Goal: Task Accomplishment & Management: Complete application form

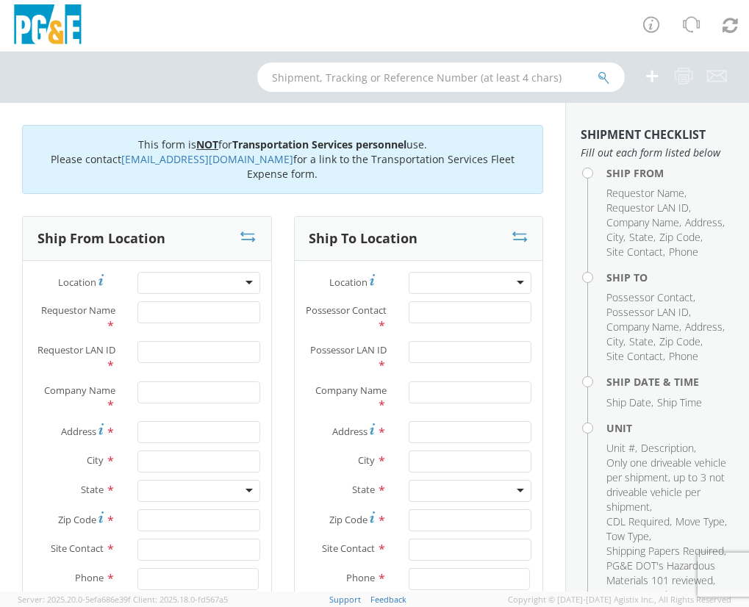
click at [167, 282] on div at bounding box center [198, 283] width 123 height 22
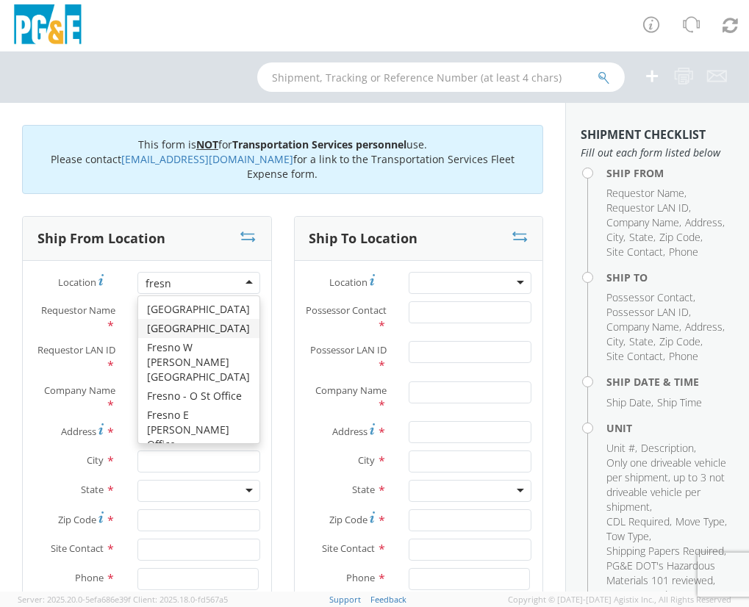
type input "[GEOGRAPHIC_DATA]"
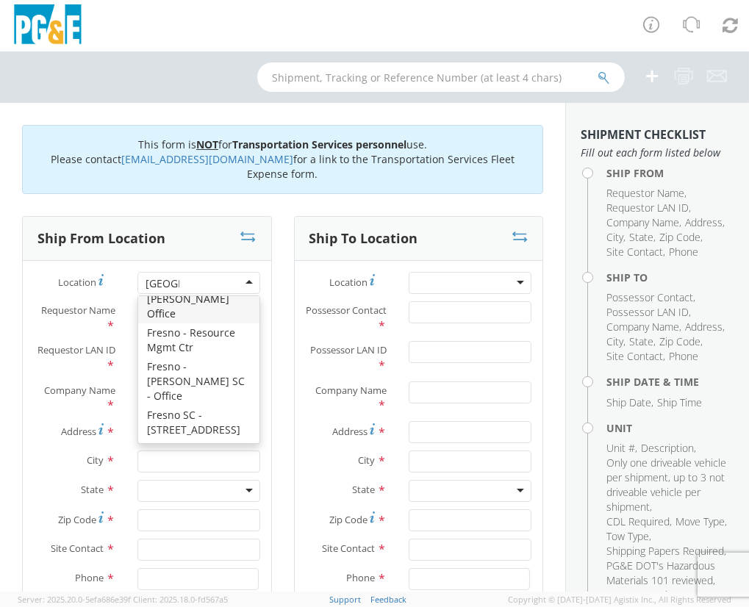
scroll to position [133, 0]
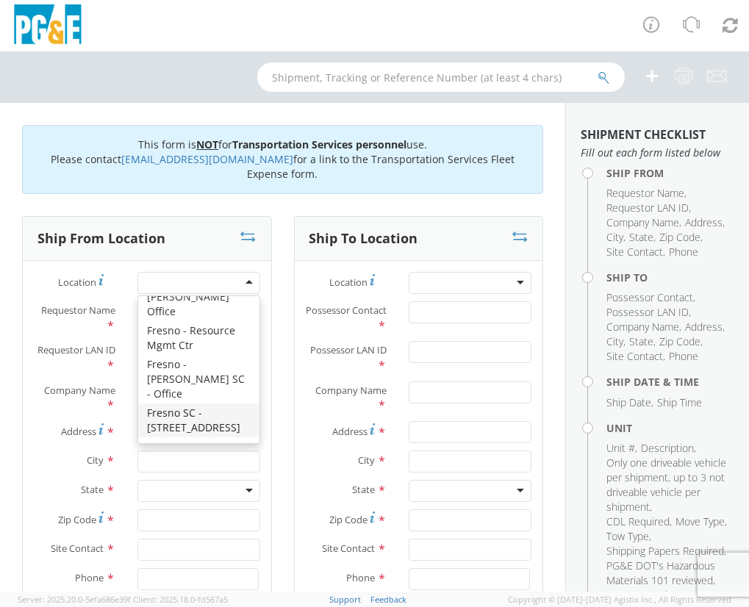
type input "PG&E"
type input "[STREET_ADDRESS]"
type input "[GEOGRAPHIC_DATA]"
type input "93725"
type input "[PHONE_NUMBER]"
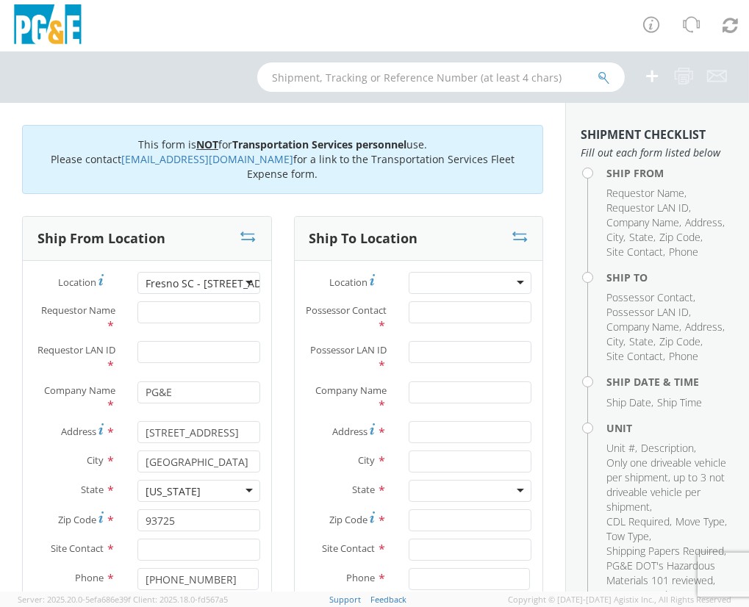
scroll to position [0, 0]
click at [191, 315] on input "Requestor Name *" at bounding box center [198, 312] width 123 height 22
type input "[PERSON_NAME]"
type input "m"
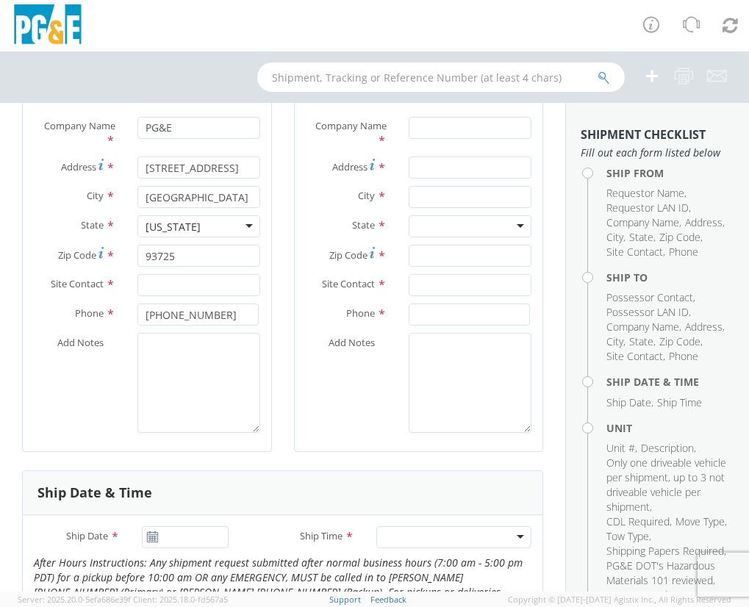
scroll to position [267, 0]
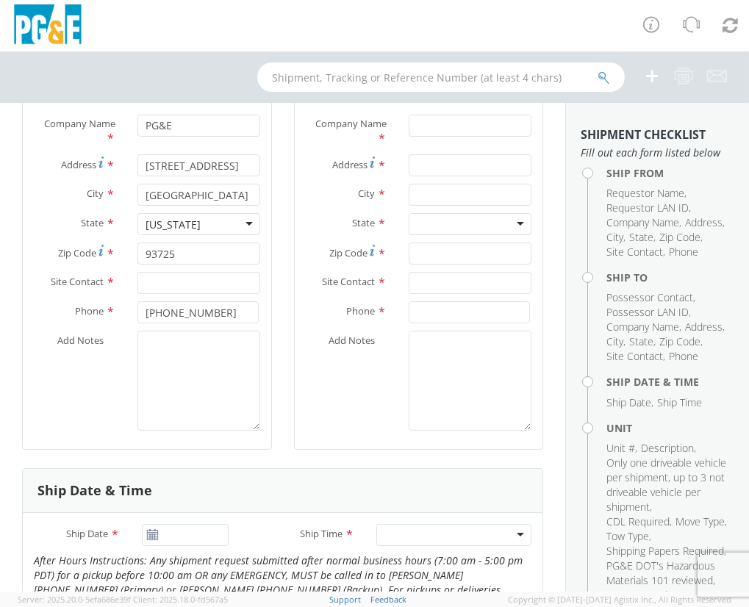
type input "MCCJ"
click at [226, 282] on input "text" at bounding box center [198, 283] width 123 height 22
type input "[PERSON_NAME]"
type input "[PHONE_NUMBER]"
paste textarea "B34961"
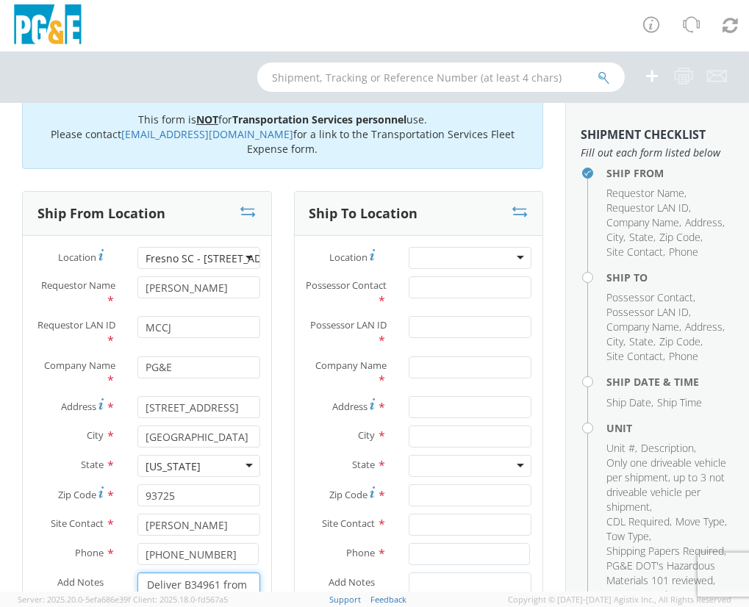
scroll to position [0, 0]
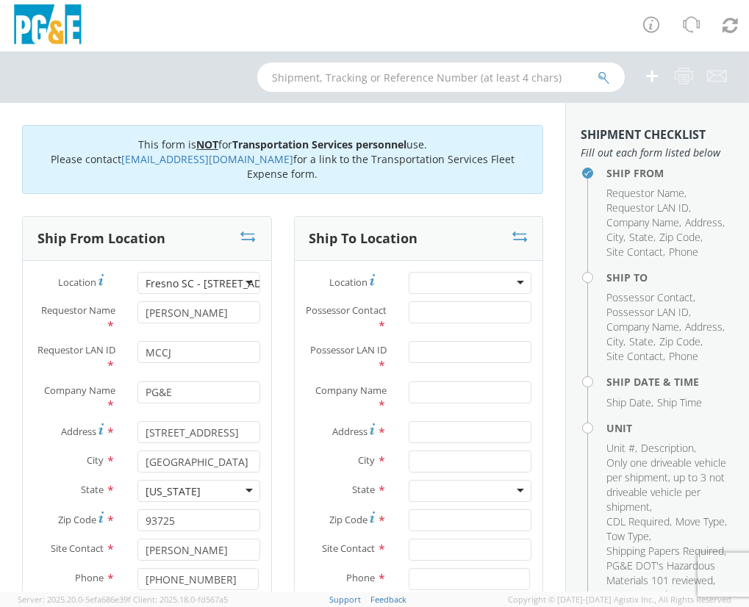
type textarea "Deliver B34961 from FSC to the Antioch Garage for [PERSON_NAME] to pick up."
click at [434, 285] on div at bounding box center [470, 283] width 123 height 22
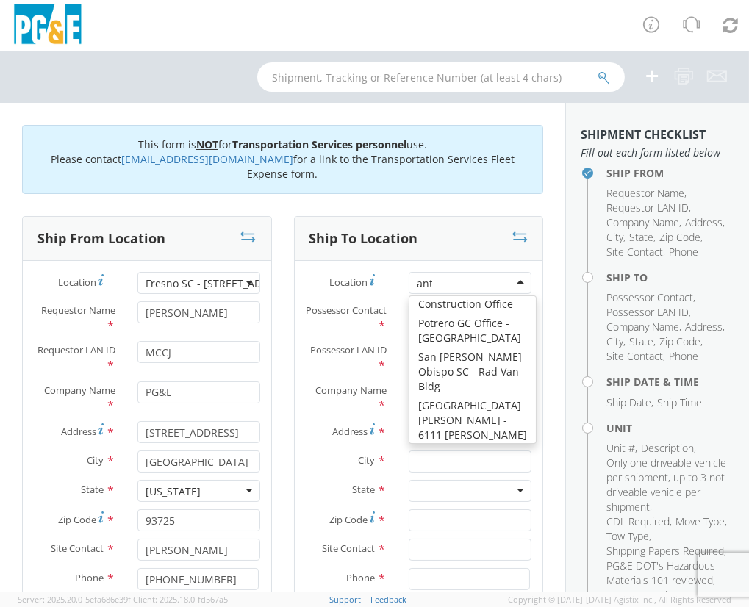
scroll to position [4, 0]
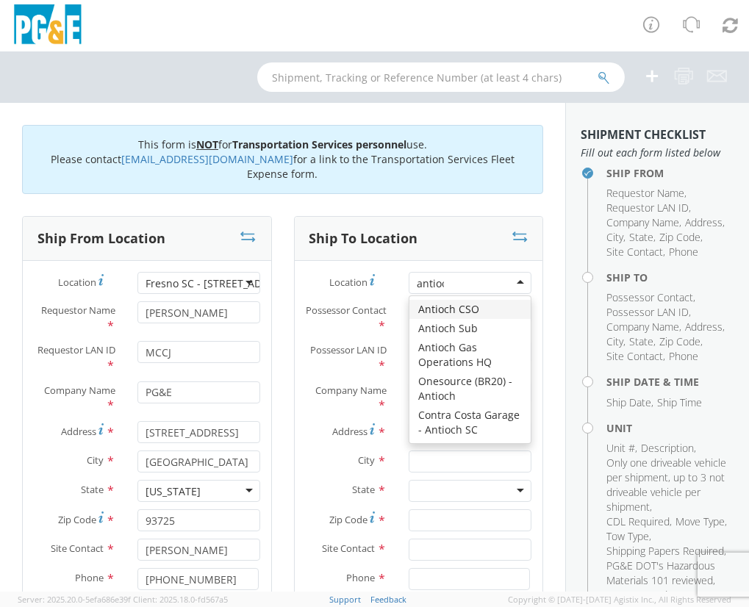
type input "antioch"
type input "PG&E"
type input "[STREET_ADDRESS]"
type input "ANTIOCH"
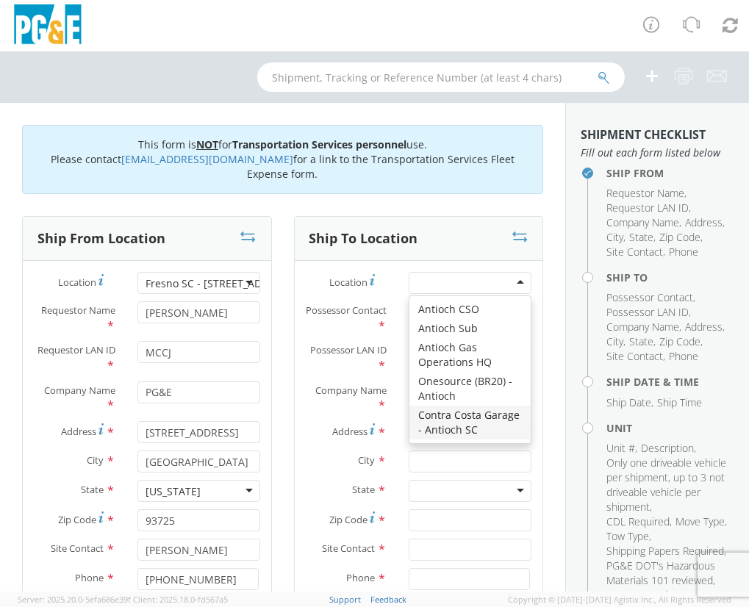
type input "94509"
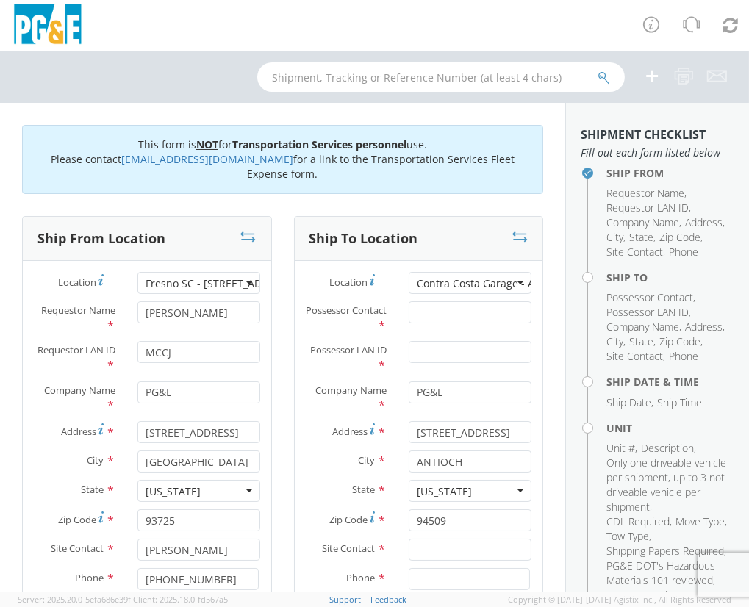
scroll to position [0, 0]
click at [457, 308] on input "Possessor Contact *" at bounding box center [470, 312] width 123 height 22
type input "[PERSON_NAME]"
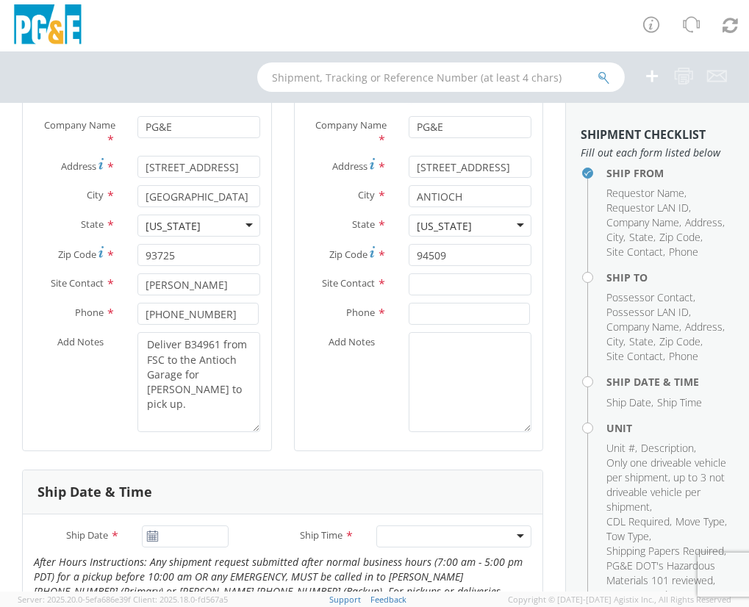
scroll to position [267, 0]
type input "DUDV"
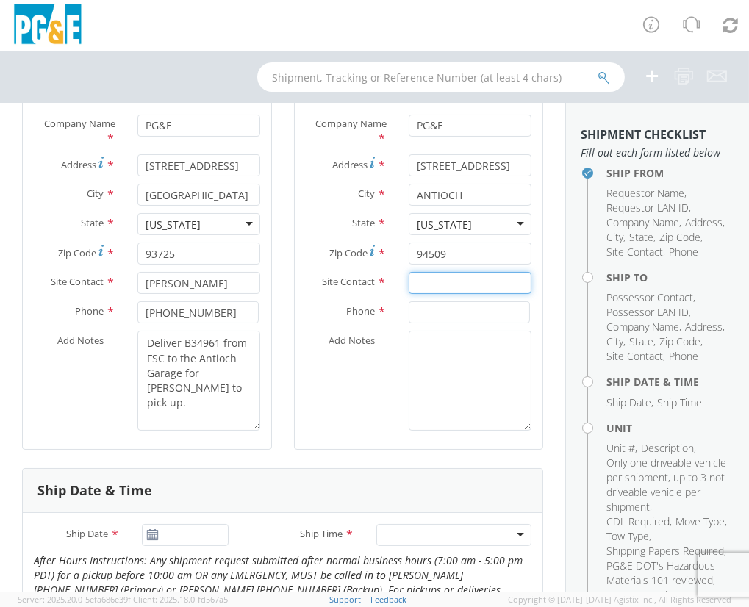
click at [459, 279] on input "text" at bounding box center [470, 283] width 123 height 22
type input "Any Garage Employee"
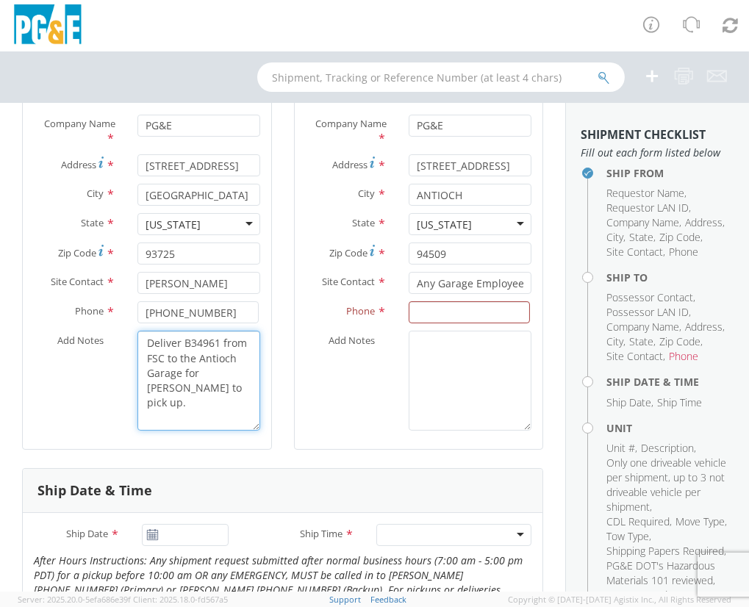
drag, startPoint x: 242, startPoint y: 389, endPoint x: 134, endPoint y: 332, distance: 122.3
click at [134, 332] on div "Deliver B34961 from FSC to the Antioch Garage for [PERSON_NAME] to pick up." at bounding box center [198, 381] width 145 height 100
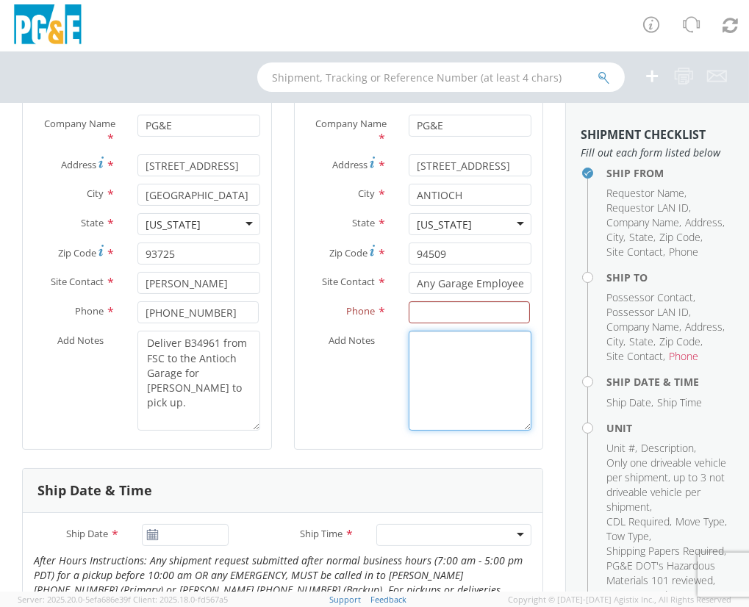
click at [463, 359] on textarea "Add Notes *" at bounding box center [470, 381] width 123 height 100
paste textarea "B34961"
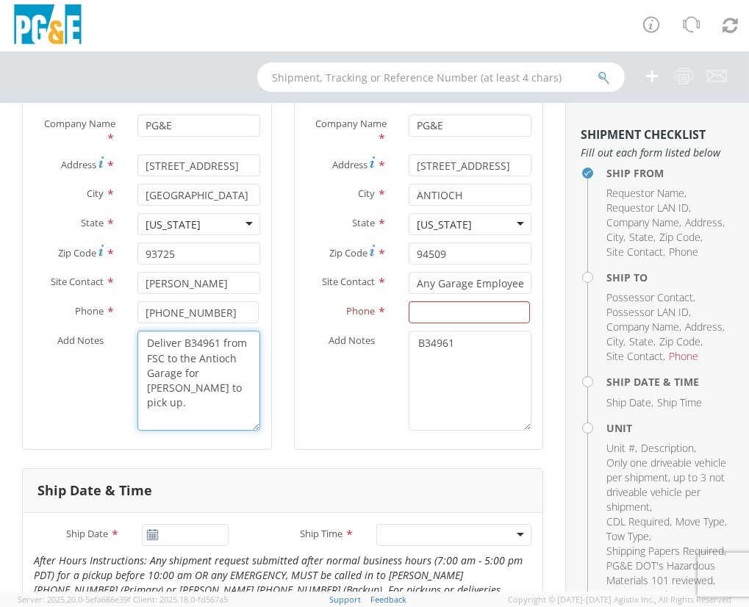
drag, startPoint x: 243, startPoint y: 390, endPoint x: 147, endPoint y: 337, distance: 109.5
click at [147, 337] on textarea "Deliver B34961 from FSC to the Antioch Garage for [PERSON_NAME] to pick up." at bounding box center [198, 381] width 123 height 100
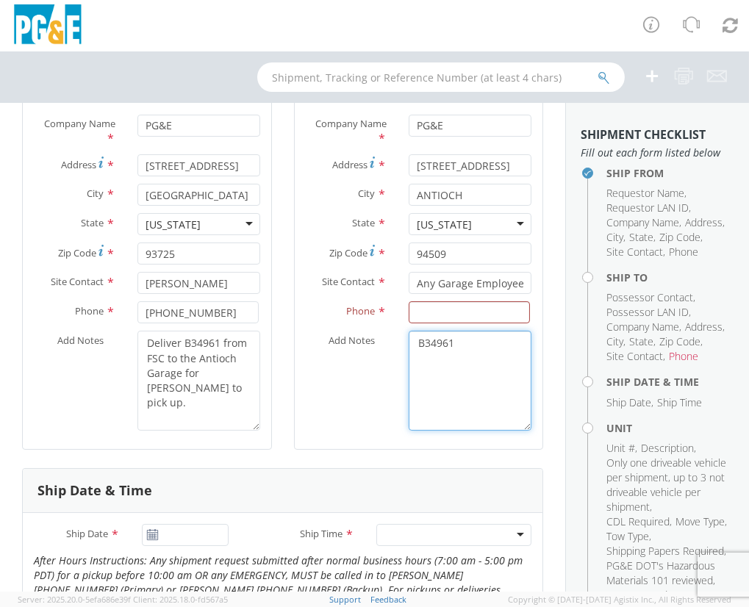
drag, startPoint x: 476, startPoint y: 342, endPoint x: 355, endPoint y: 337, distance: 120.7
click at [355, 337] on div "Add Notes * B34961" at bounding box center [419, 381] width 248 height 100
paste textarea "Deliver B34961 from FSC to the Antioch Garage for [PERSON_NAME] to pick up."
type textarea "Deliver B34961 from FSC to the Antioch Garage for [PERSON_NAME] to pick up."
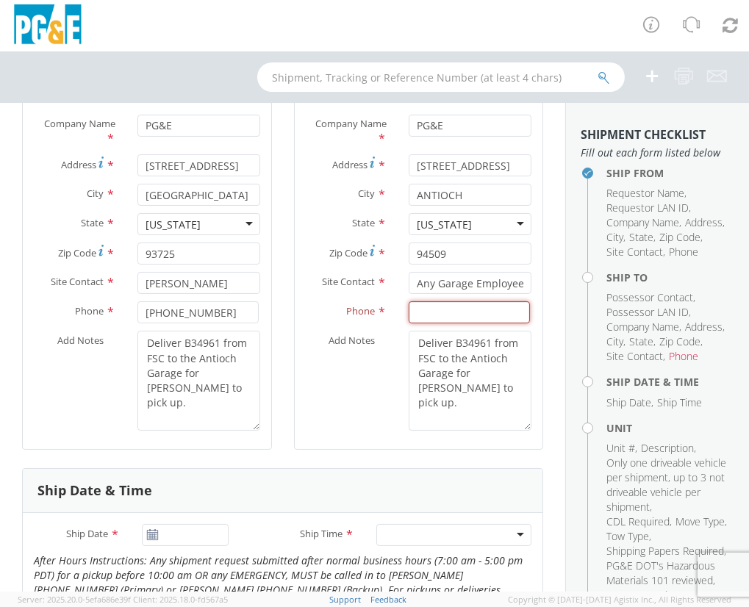
click at [458, 309] on input at bounding box center [469, 312] width 121 height 22
click at [454, 309] on input at bounding box center [469, 312] width 121 height 22
type input "T"
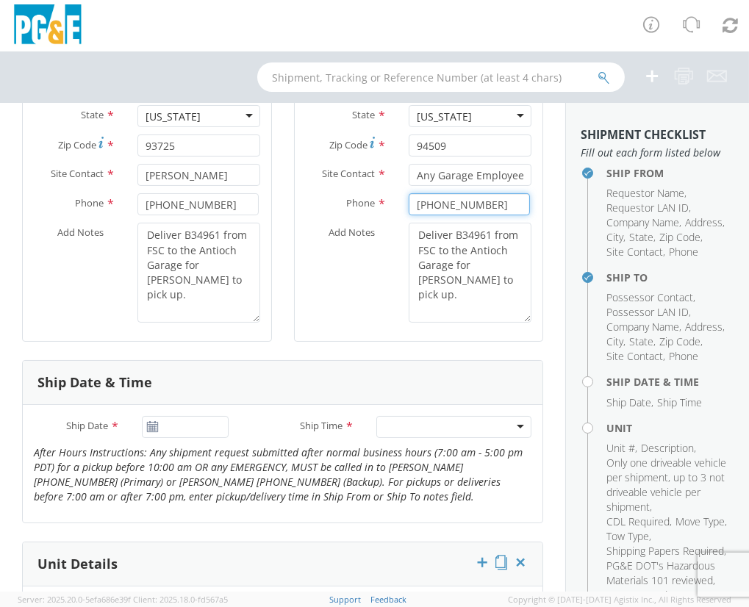
scroll to position [401, 0]
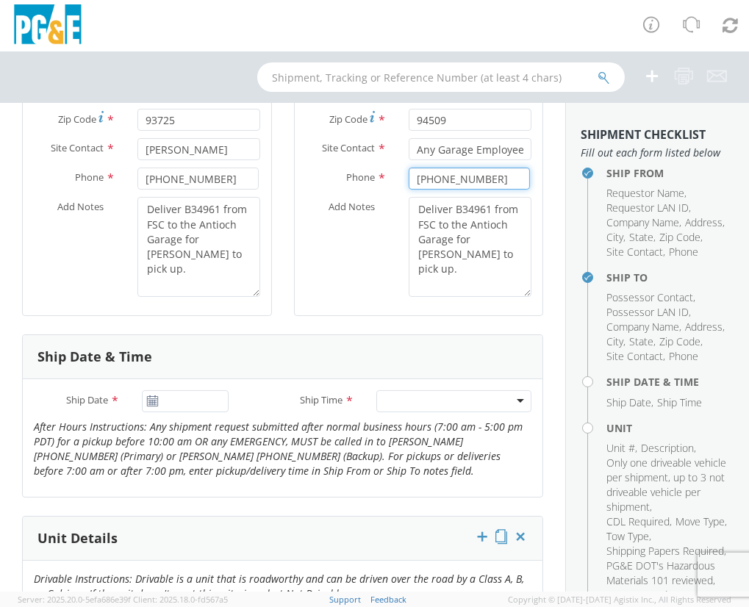
type input "[PHONE_NUMBER]"
click at [151, 401] on use at bounding box center [153, 400] width 10 height 10
click at [148, 398] on icon at bounding box center [152, 401] width 12 height 12
click at [203, 401] on input "[DATE]" at bounding box center [185, 401] width 86 height 22
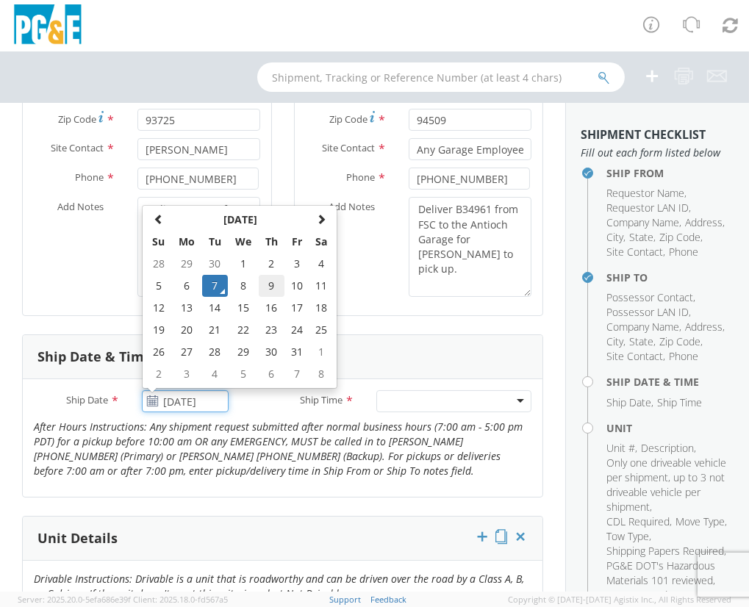
click at [272, 287] on td "9" at bounding box center [272, 286] width 26 height 22
type input "[DATE]"
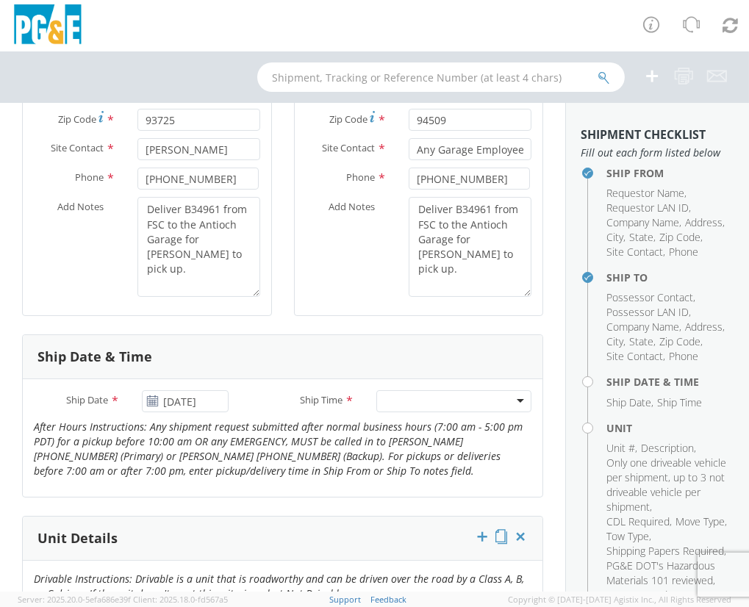
click at [418, 401] on div at bounding box center [453, 401] width 155 height 22
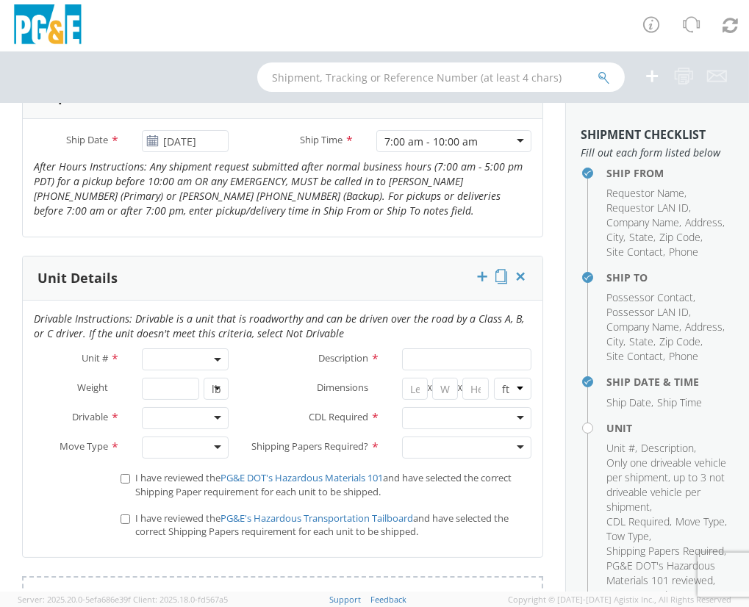
scroll to position [668, 0]
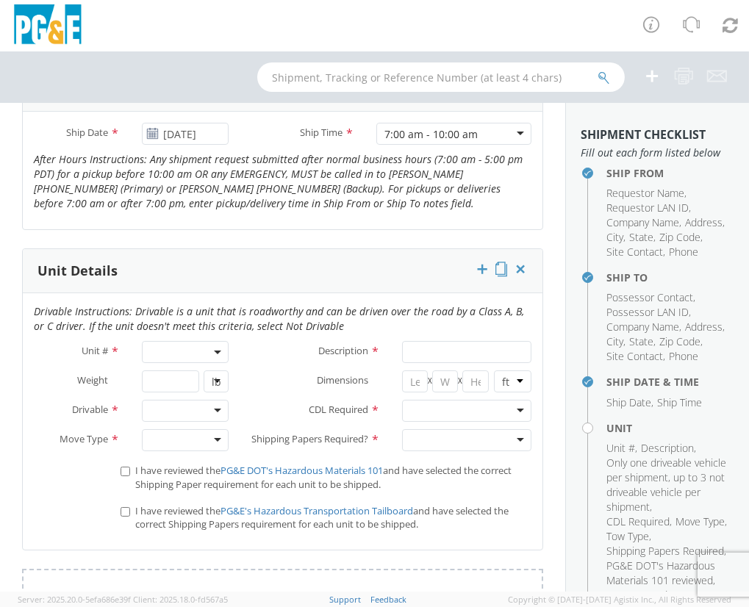
click at [175, 345] on span at bounding box center [185, 352] width 86 height 22
click at [176, 377] on input "search" at bounding box center [184, 376] width 77 height 22
paste input "Deliver B34961 from FSC to the Antioch Garage for [PERSON_NAME] to pick up."
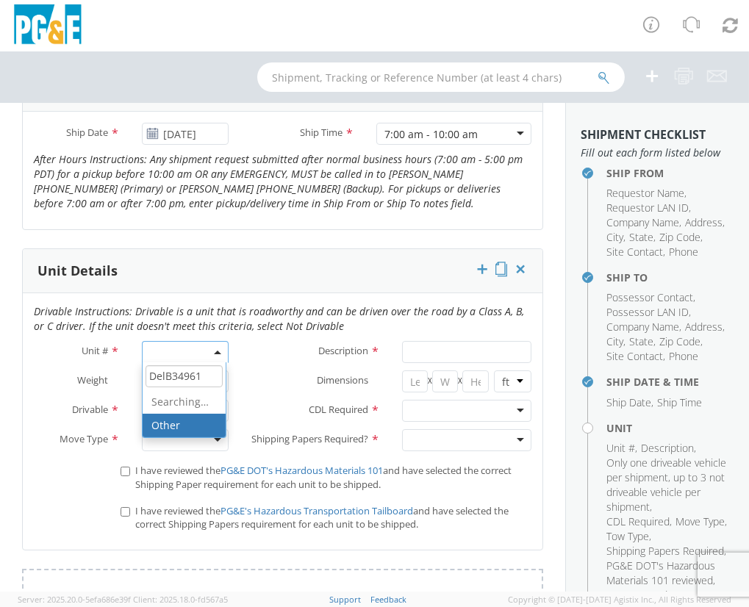
scroll to position [0, 0]
type input "B34961"
type input "PICKUP; 1/2T 4X2"
type input "6900"
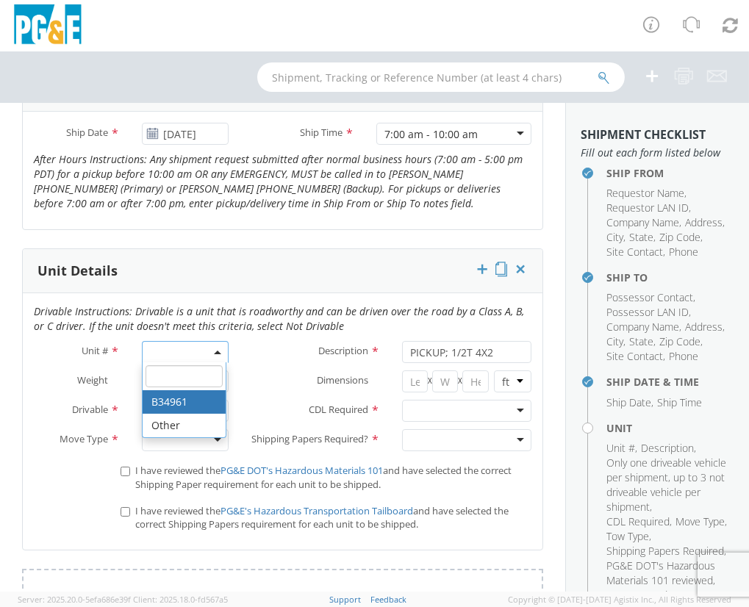
select select "B34961"
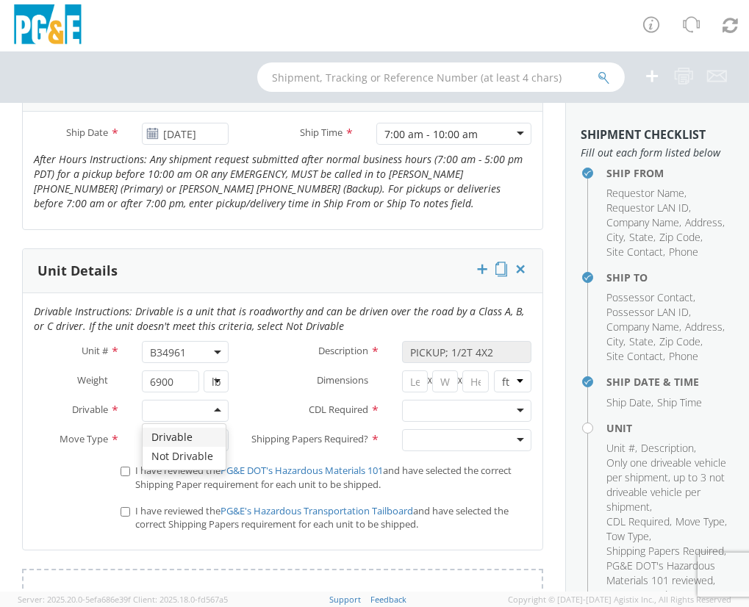
click at [181, 417] on div at bounding box center [185, 411] width 86 height 22
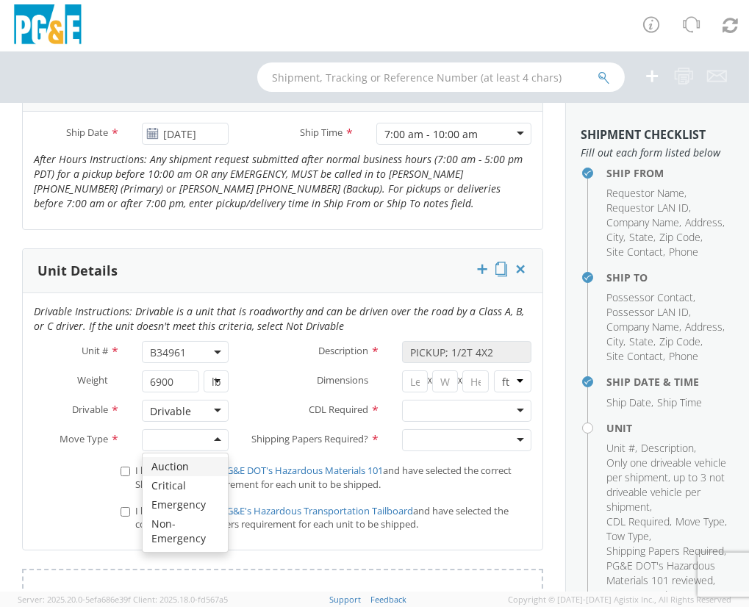
click at [174, 440] on div at bounding box center [185, 440] width 86 height 22
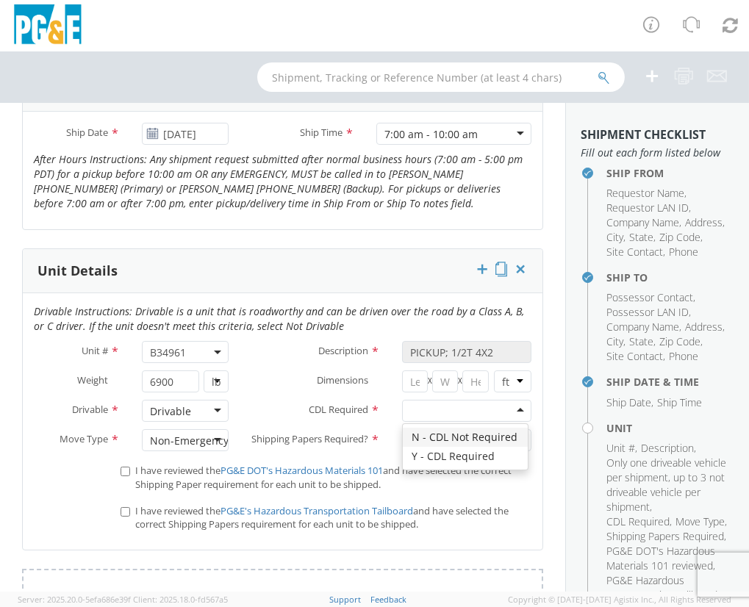
click at [457, 413] on div at bounding box center [466, 411] width 129 height 22
click at [449, 440] on div at bounding box center [466, 440] width 129 height 22
click at [121, 476] on input "I have reviewed the PG&E DOT's Hazardous Materials 101 and have selected the co…" at bounding box center [126, 472] width 10 height 10
checkbox input "true"
click at [125, 517] on input "I have reviewed the PG&E's Hazardous Transportation Tailboard and have selected…" at bounding box center [126, 512] width 10 height 10
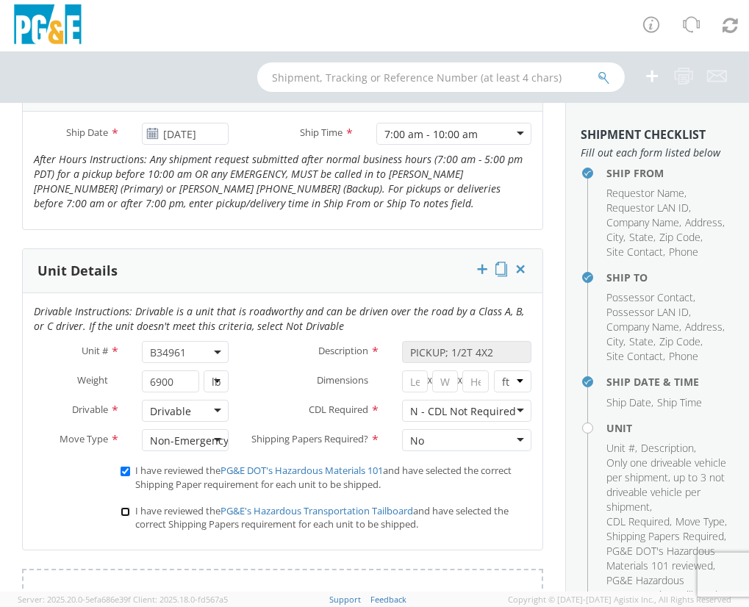
checkbox input "true"
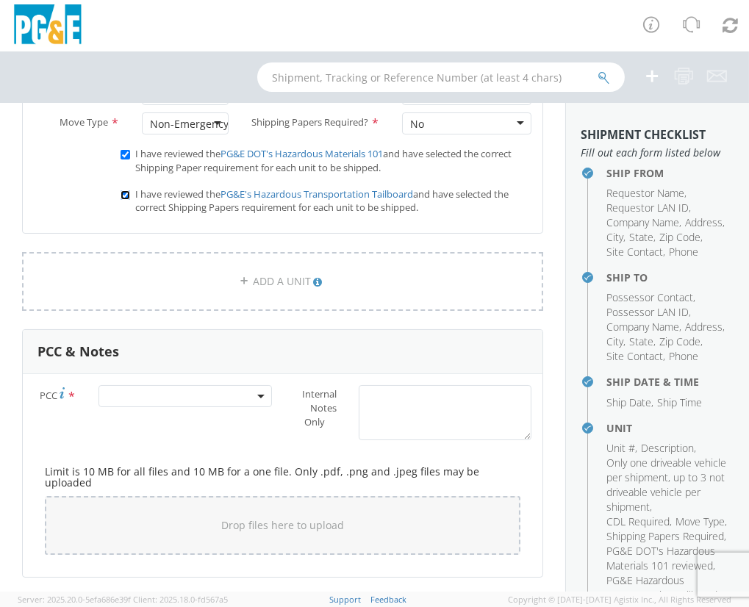
scroll to position [1002, 0]
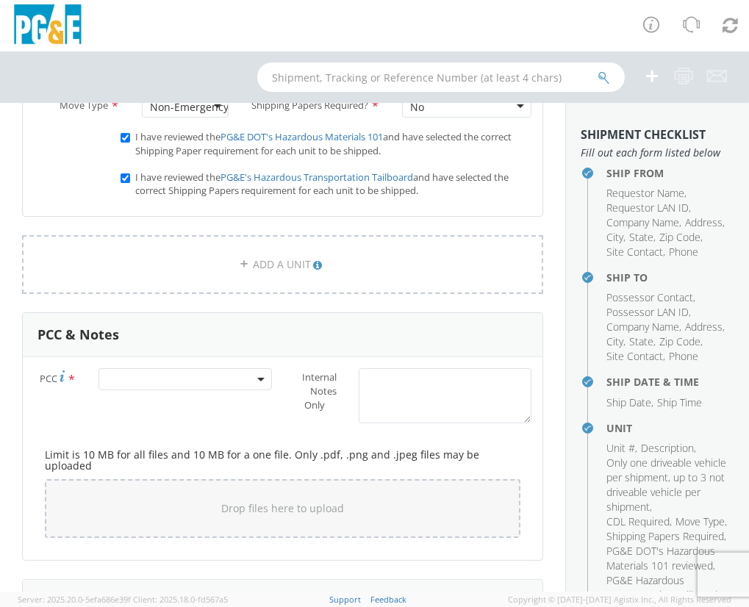
click at [161, 387] on span at bounding box center [185, 379] width 173 height 22
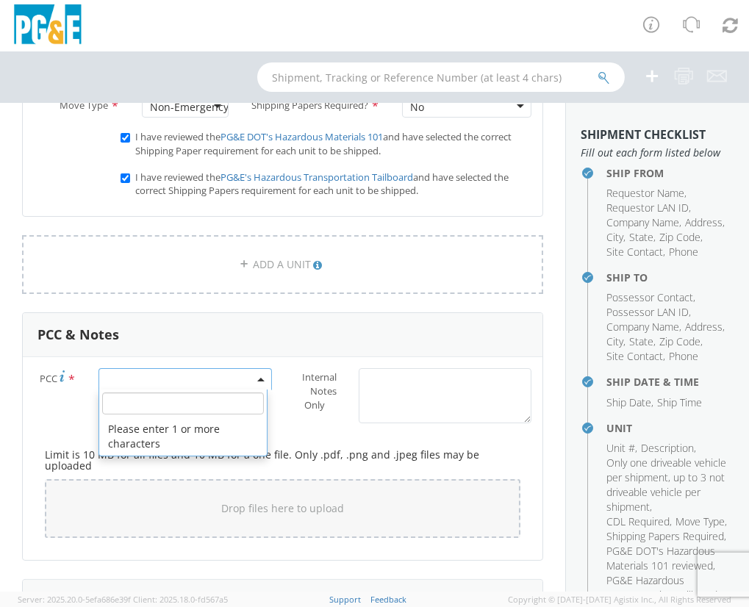
click at [166, 412] on input "number" at bounding box center [183, 404] width 162 height 22
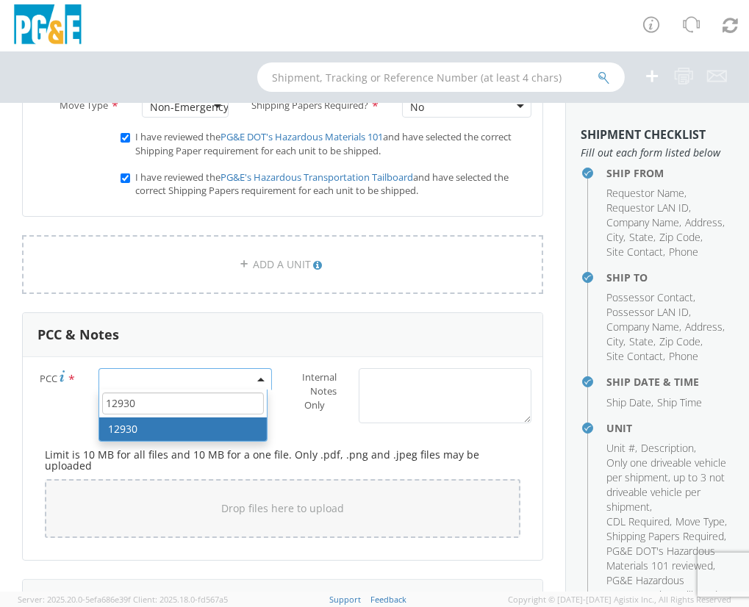
type input "12930"
select select "12930"
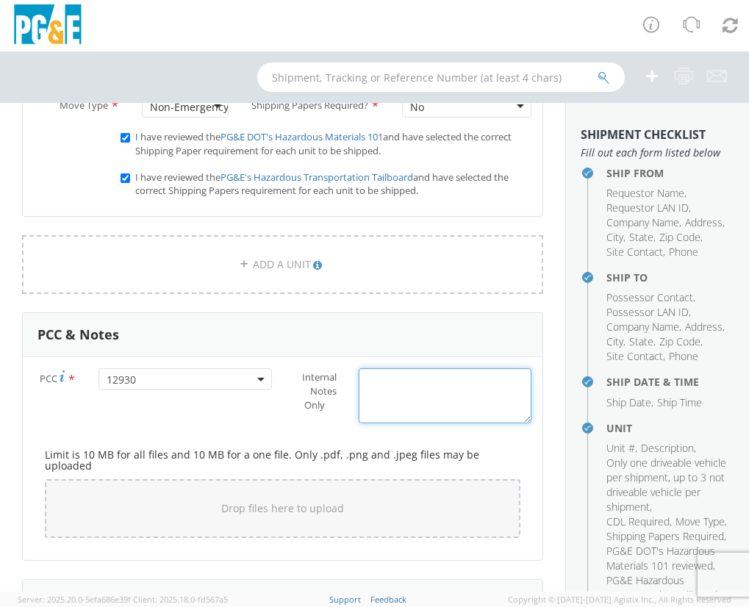
click at [420, 397] on textarea "Internal Notes Only *" at bounding box center [445, 395] width 173 height 55
type textarea "D"
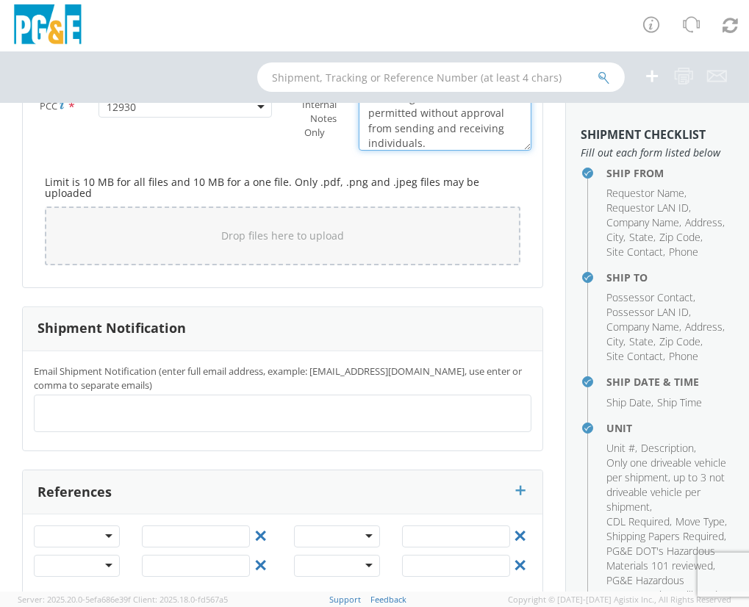
scroll to position [1306, 0]
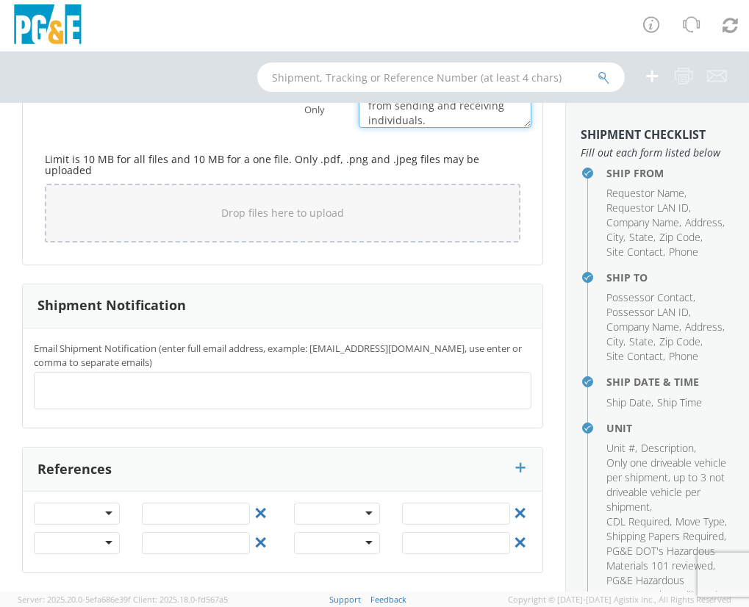
type textarea "No changes to move date is permitted without approval from sending and receivin…"
click at [147, 387] on ul at bounding box center [282, 391] width 484 height 24
type input "[EMAIL_ADDRESS][DOMAIN_NAME]"
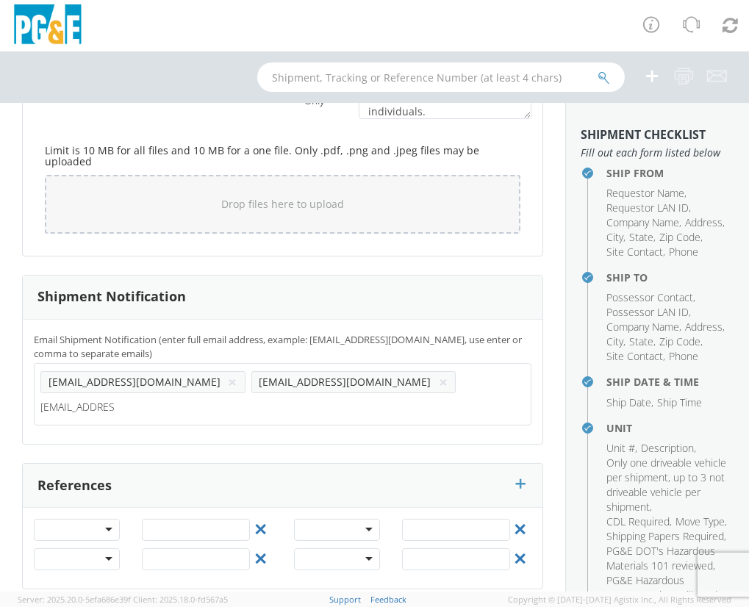
type input "[EMAIL_ADDRESS][DOMAIN_NAME]"
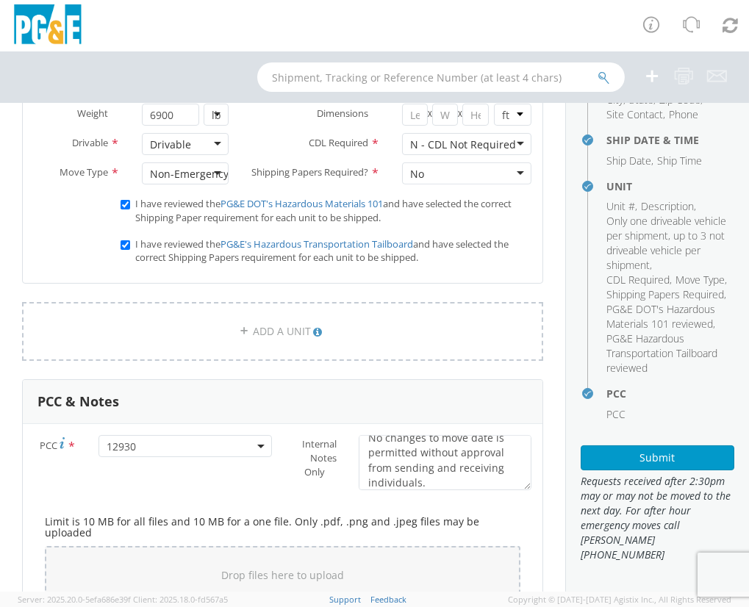
scroll to position [1002, 0]
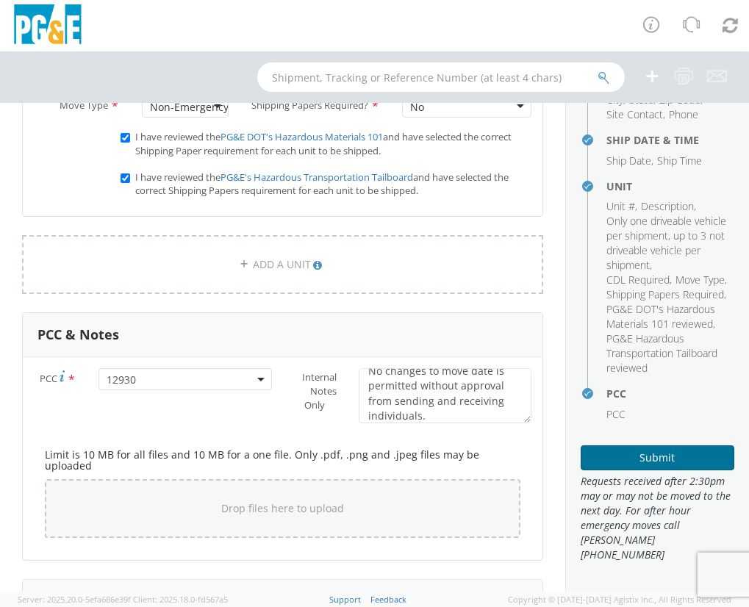
click at [651, 470] on button "Submit" at bounding box center [658, 457] width 154 height 25
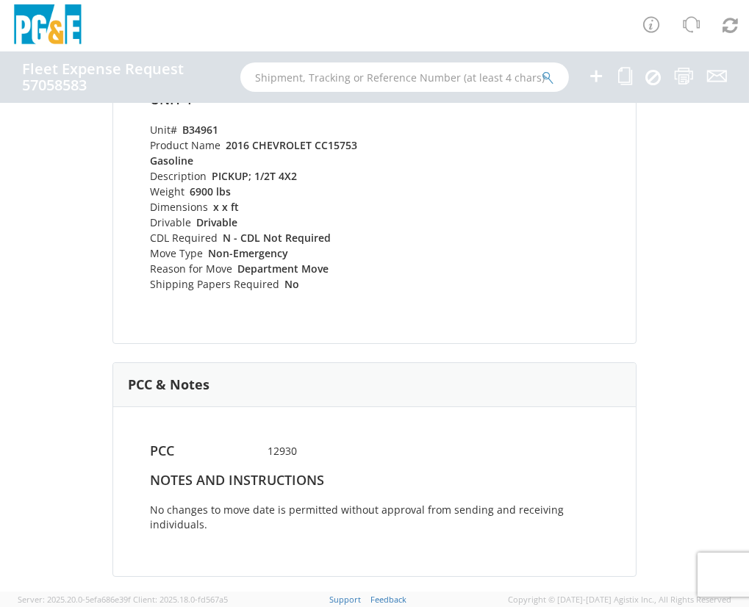
scroll to position [864, 0]
